Goal: Transaction & Acquisition: Purchase product/service

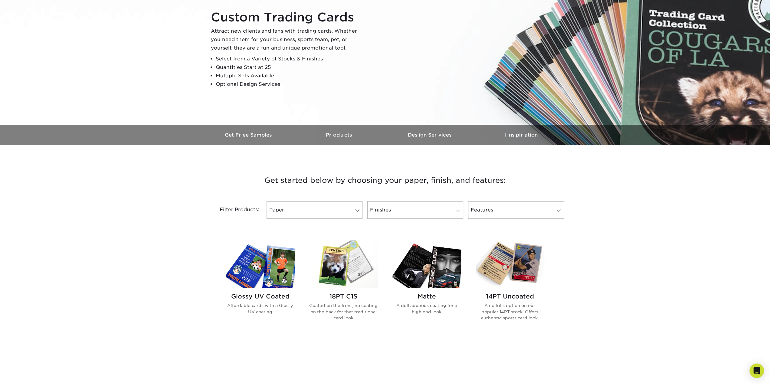
scroll to position [91, 0]
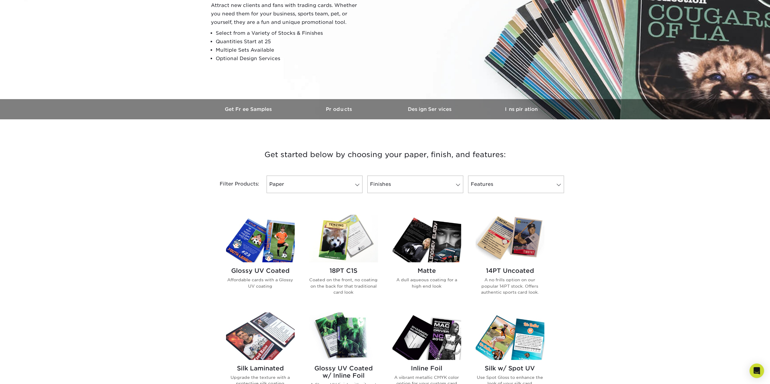
click at [269, 254] on img at bounding box center [260, 238] width 69 height 47
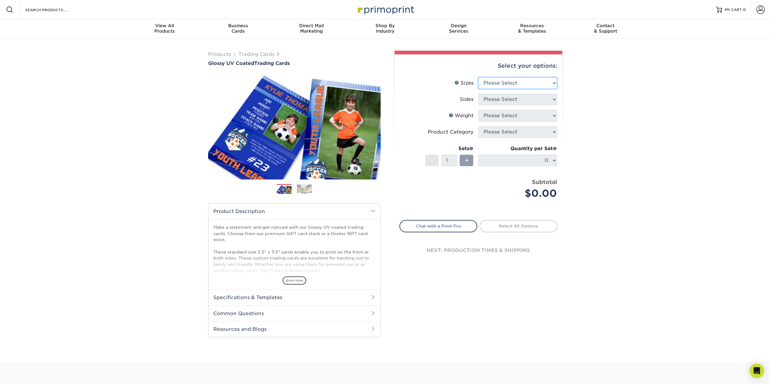
click at [553, 84] on select "Please Select 2.5" x 3.5"" at bounding box center [517, 82] width 79 height 11
select select "2.50x3.50"
click at [478, 77] on select "Please Select 2.5" x 3.5"" at bounding box center [517, 82] width 79 height 11
click at [553, 99] on select "Please Select Print Both Sides Print Front Only" at bounding box center [517, 99] width 79 height 11
select select "13abbda7-1d64-4f25-8bb2-c179b224825d"
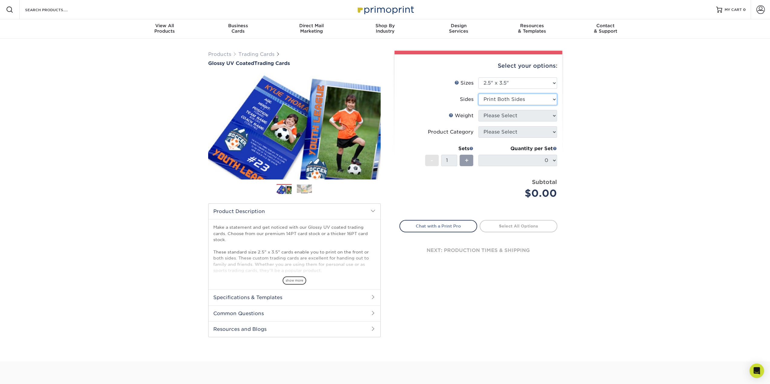
click at [478, 94] on select "Please Select Print Both Sides Print Front Only" at bounding box center [517, 99] width 79 height 11
click at [554, 115] on select "Please Select 16PT 14PT 18PT C1S" at bounding box center [517, 115] width 79 height 11
select select "14PT"
click at [478, 110] on select "Please Select 16PT 14PT 18PT C1S" at bounding box center [517, 115] width 79 height 11
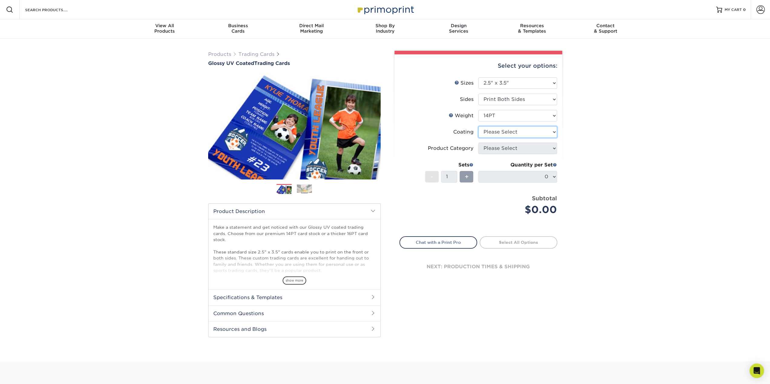
click at [555, 132] on select at bounding box center [517, 131] width 79 height 11
click at [478, 126] on select at bounding box center [517, 131] width 79 height 11
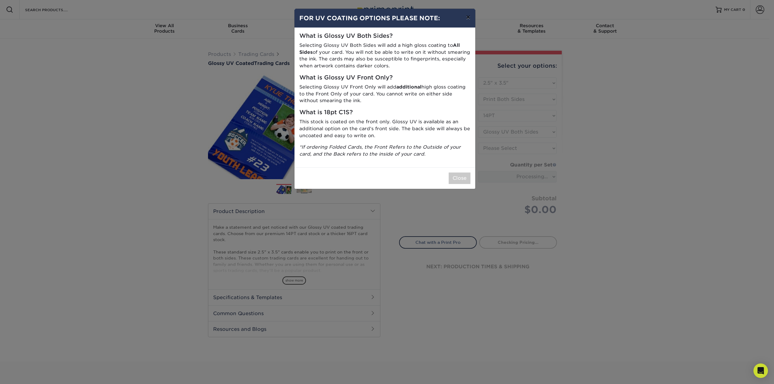
click at [469, 18] on button "×" at bounding box center [468, 17] width 14 height 17
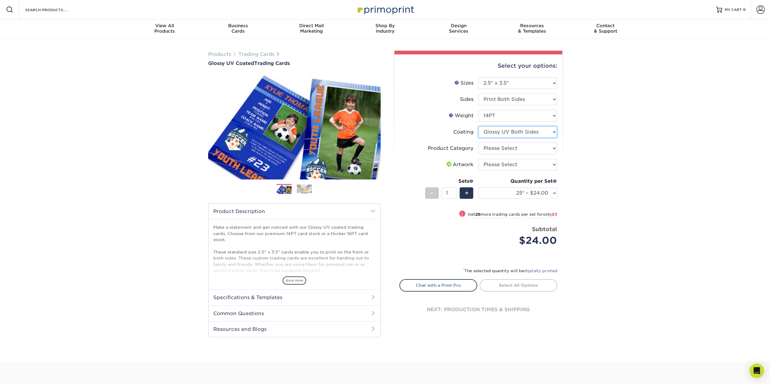
click at [554, 133] on select at bounding box center [517, 131] width 79 height 11
select select "1e8116af-acfc-44b1-83dc-8181aa338834"
click at [478, 126] on select at bounding box center [517, 131] width 79 height 11
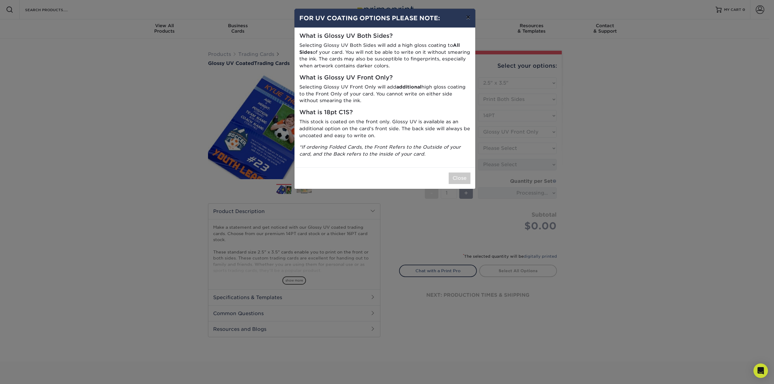
click at [468, 18] on button "×" at bounding box center [468, 17] width 14 height 17
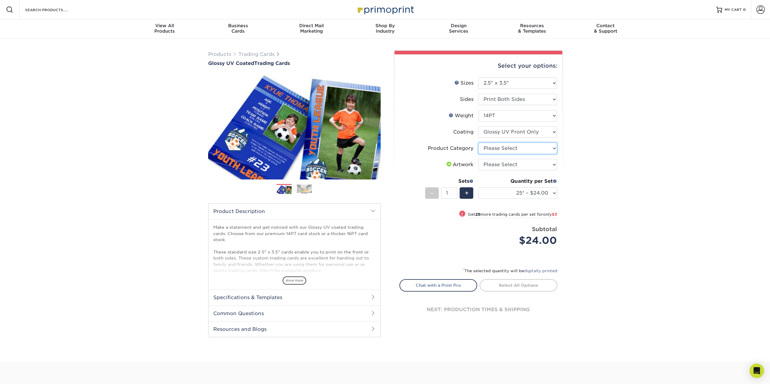
click at [555, 147] on select "Please Select Trading Cards" at bounding box center [517, 148] width 79 height 11
select select "c2f9bce9-36c2-409d-b101-c29d9d031e18"
click at [478, 143] on select "Please Select Trading Cards" at bounding box center [517, 148] width 79 height 11
click at [553, 165] on select "Please Select I will upload files I need a design - $100" at bounding box center [517, 164] width 79 height 11
select select "upload"
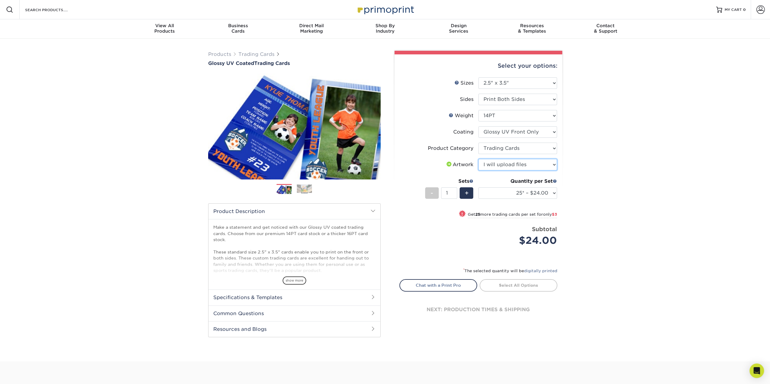
click at [478, 159] on select "Please Select I will upload files I need a design - $100" at bounding box center [517, 164] width 79 height 11
click at [466, 194] on span "+" at bounding box center [466, 193] width 4 height 9
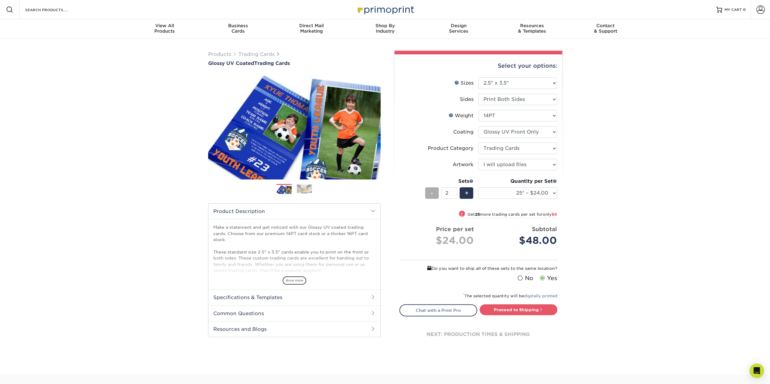
click at [434, 193] on div "-" at bounding box center [432, 192] width 14 height 11
type input "1"
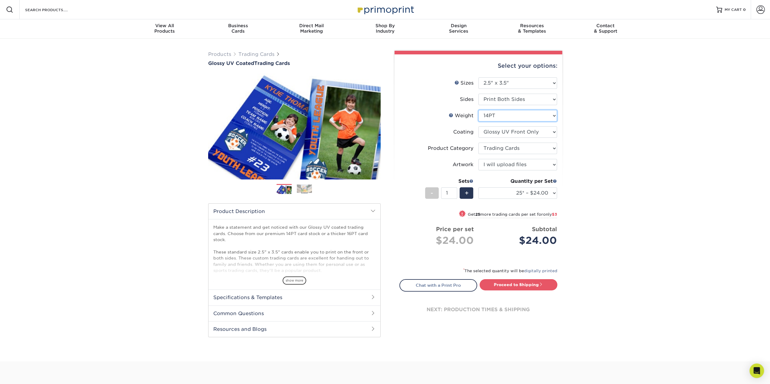
click at [553, 114] on select "Please Select 16PT 14PT 18PT C1S" at bounding box center [517, 115] width 79 height 11
select select "16PT"
click at [478, 110] on select "Please Select 16PT 14PT 18PT C1S" at bounding box center [517, 115] width 79 height 11
select select "-1"
select select
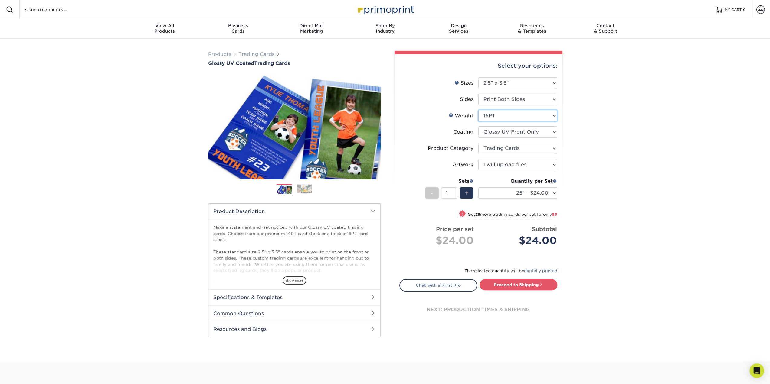
select select "-1"
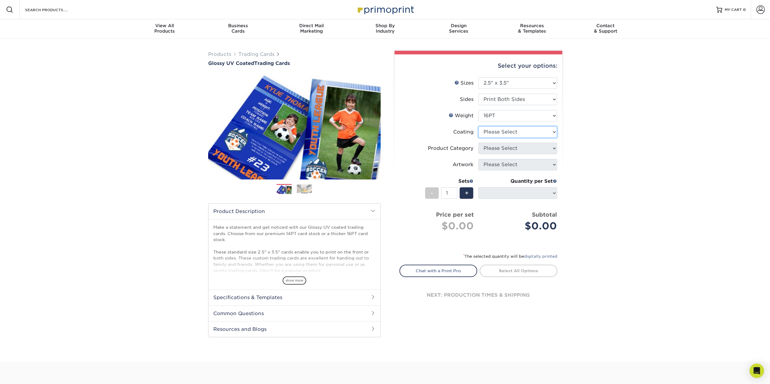
click at [553, 135] on select at bounding box center [517, 131] width 79 height 11
select select "1e8116af-acfc-44b1-83dc-8181aa338834"
click at [478, 126] on select at bounding box center [517, 131] width 79 height 11
select select "-1"
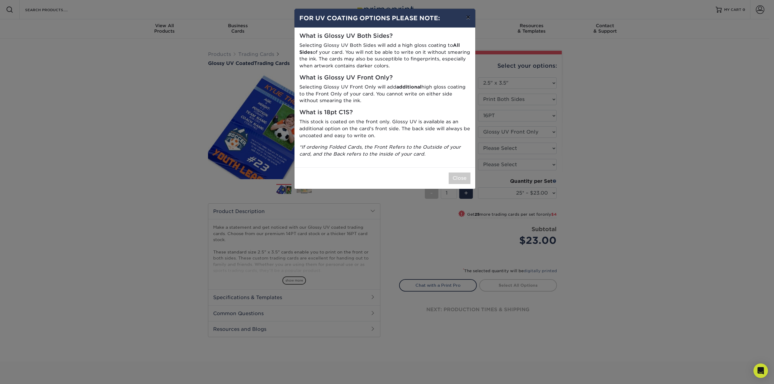
click at [469, 20] on button "×" at bounding box center [468, 17] width 14 height 17
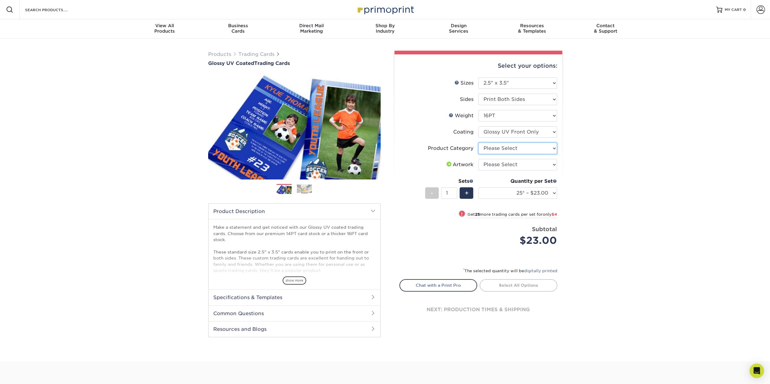
click at [507, 151] on select "Please Select Trading Cards" at bounding box center [517, 148] width 79 height 11
select select "c2f9bce9-36c2-409d-b101-c29d9d031e18"
click at [478, 143] on select "Please Select Trading Cards" at bounding box center [517, 148] width 79 height 11
click at [509, 166] on select "Please Select I will upload files I need a design - $100" at bounding box center [517, 164] width 79 height 11
select select "upload"
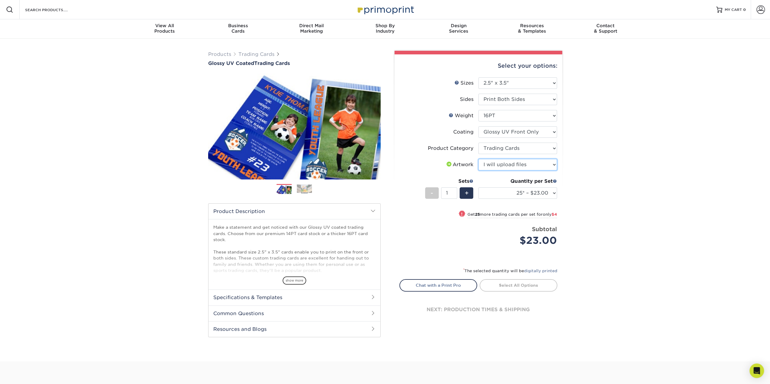
click at [478, 159] on select "Please Select I will upload files I need a design - $100" at bounding box center [517, 164] width 79 height 11
click at [467, 196] on span "+" at bounding box center [466, 193] width 4 height 9
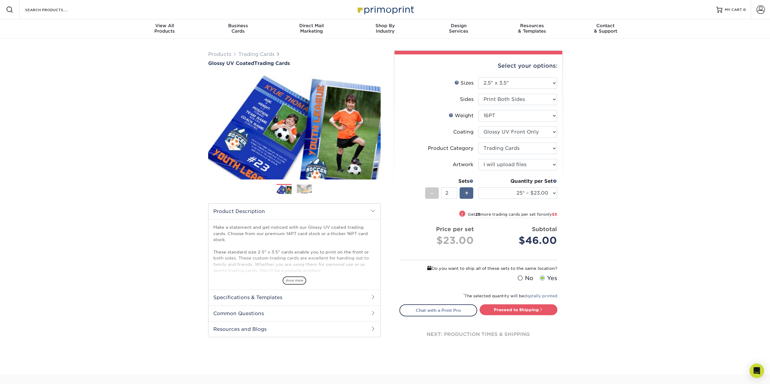
click at [467, 196] on span "+" at bounding box center [466, 193] width 4 height 9
click at [434, 194] on div "-" at bounding box center [432, 192] width 14 height 11
type input "1"
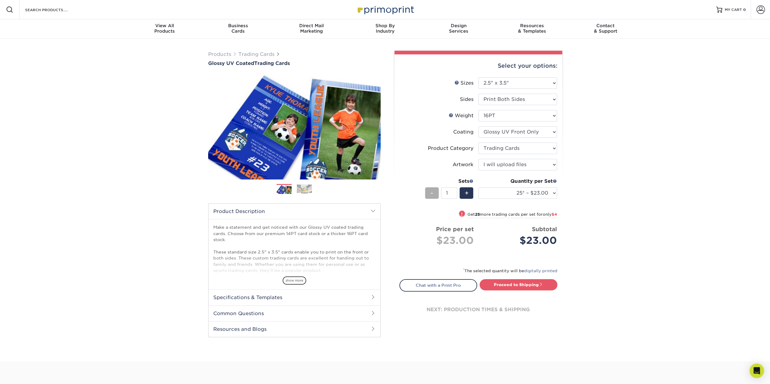
click at [434, 194] on div "-" at bounding box center [432, 192] width 14 height 11
click at [261, 132] on img at bounding box center [294, 126] width 172 height 119
click at [371, 124] on link "Next" at bounding box center [371, 126] width 12 height 12
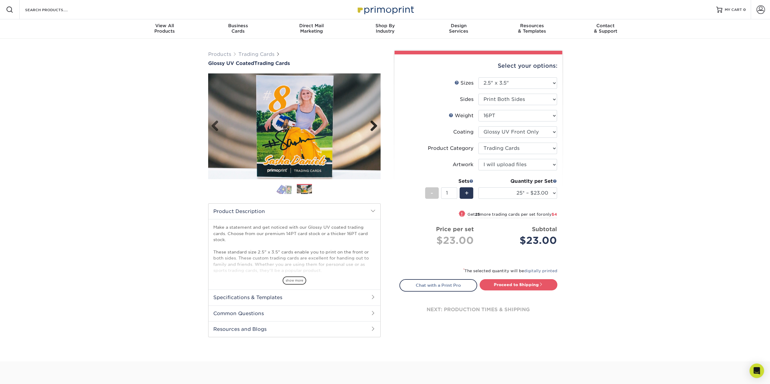
click at [372, 126] on link "Next" at bounding box center [371, 126] width 12 height 12
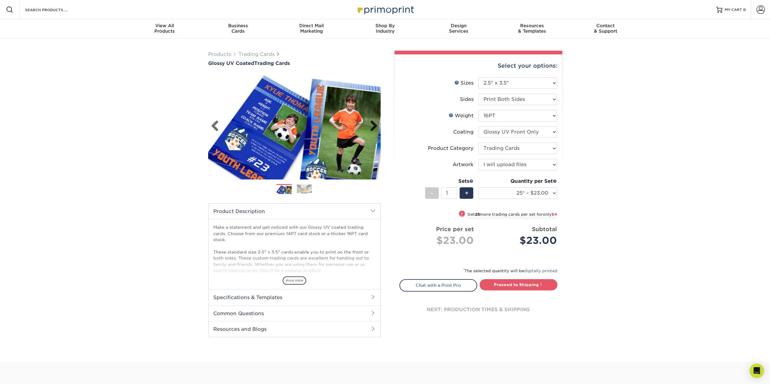
click at [372, 126] on link "Next" at bounding box center [371, 126] width 12 height 12
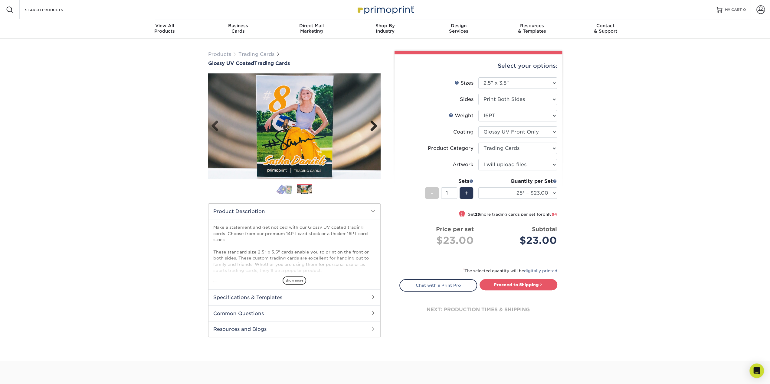
click at [372, 126] on link "Next" at bounding box center [371, 126] width 12 height 12
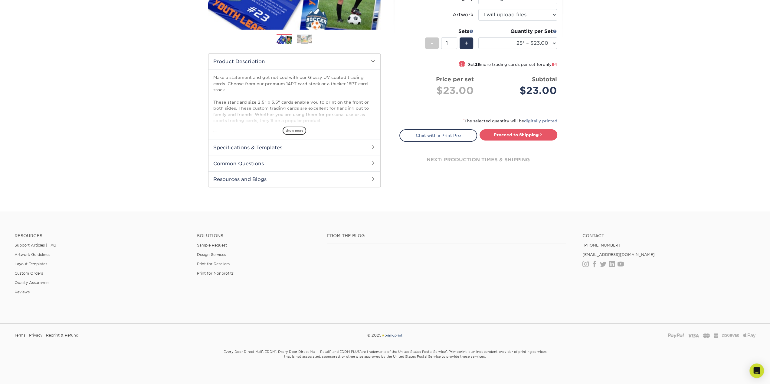
scroll to position [151, 0]
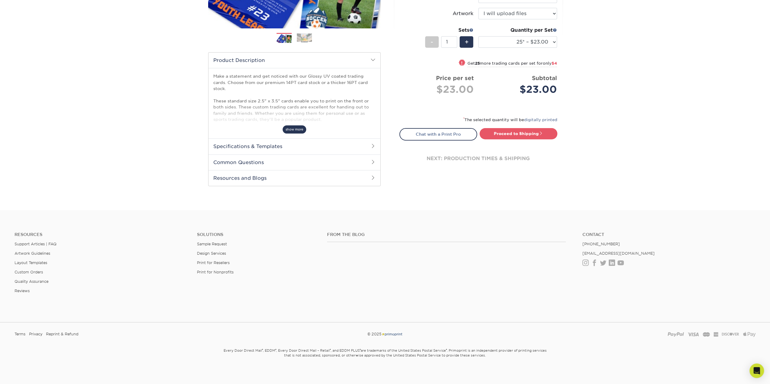
click at [296, 127] on span "show more" at bounding box center [294, 130] width 24 height 8
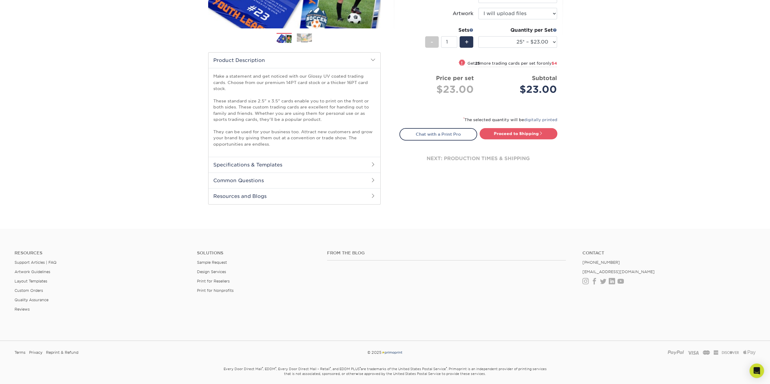
scroll to position [0, 0]
